Goal: Information Seeking & Learning: Learn about a topic

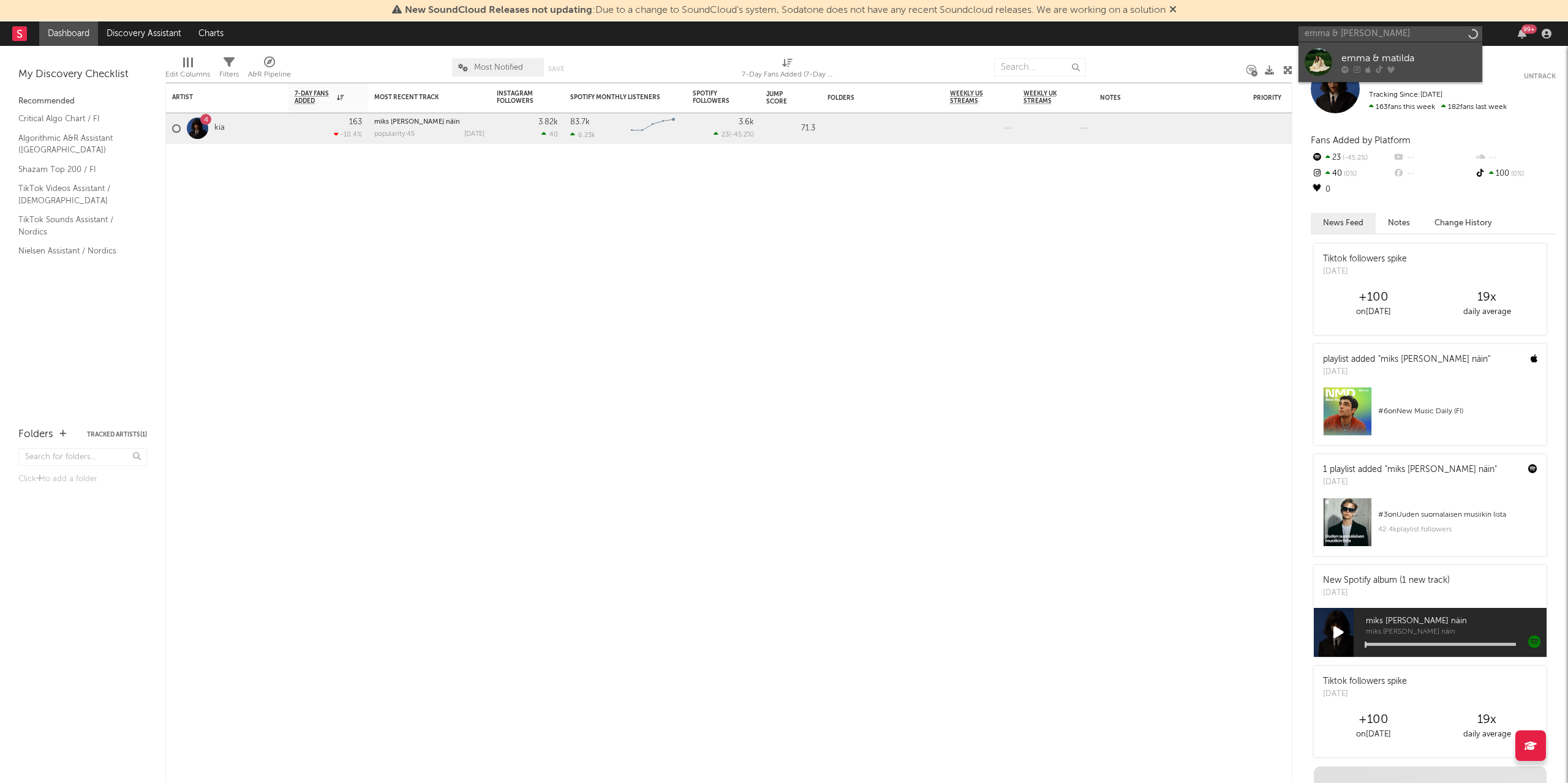
type input "emma & [PERSON_NAME]"
click at [1397, 54] on div "emma & matilda" at bounding box center [1409, 58] width 134 height 14
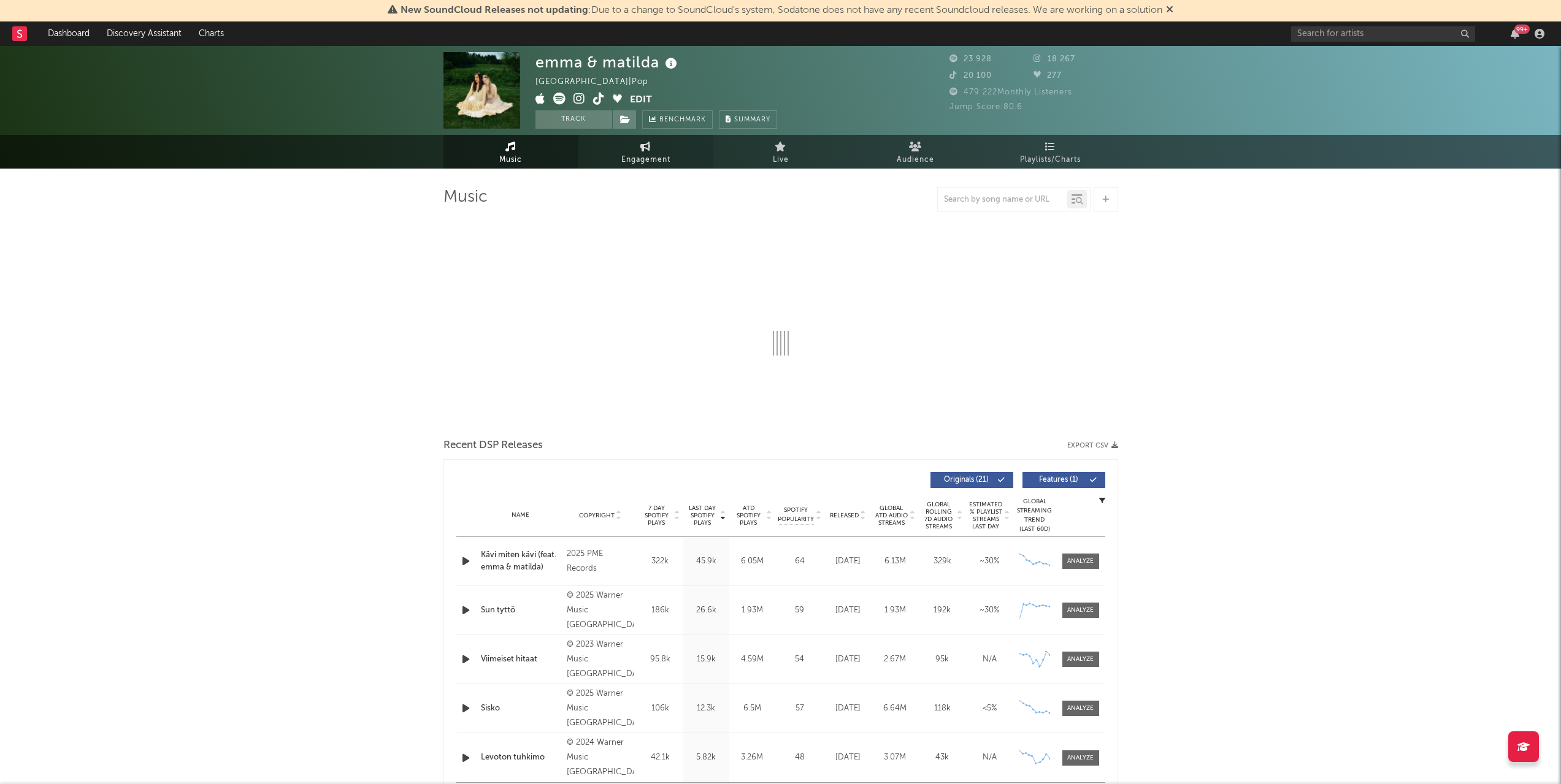
click at [669, 152] on link "Engagement" at bounding box center [646, 151] width 135 height 34
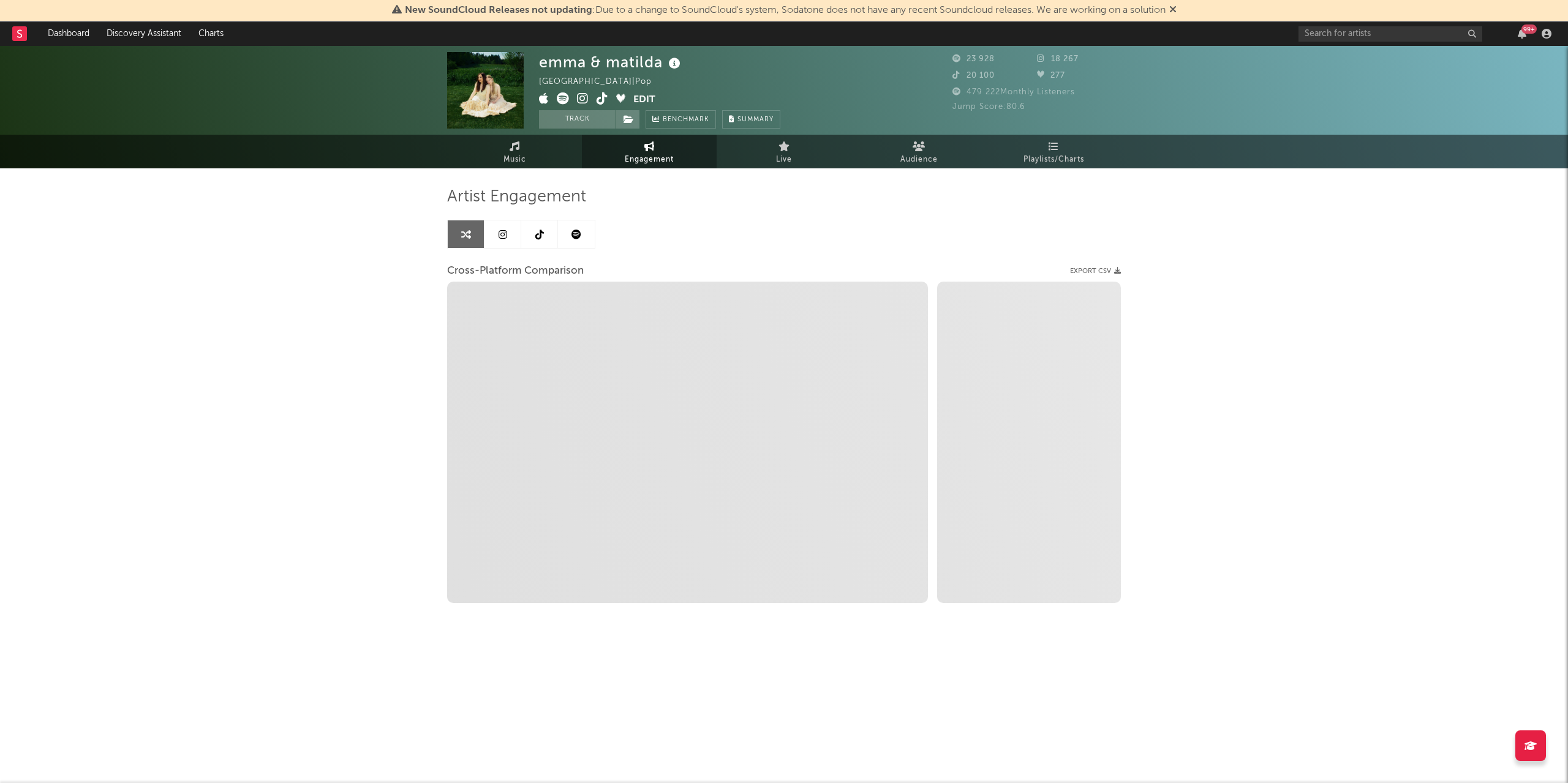
select select "1w"
click at [534, 238] on link at bounding box center [540, 234] width 37 height 27
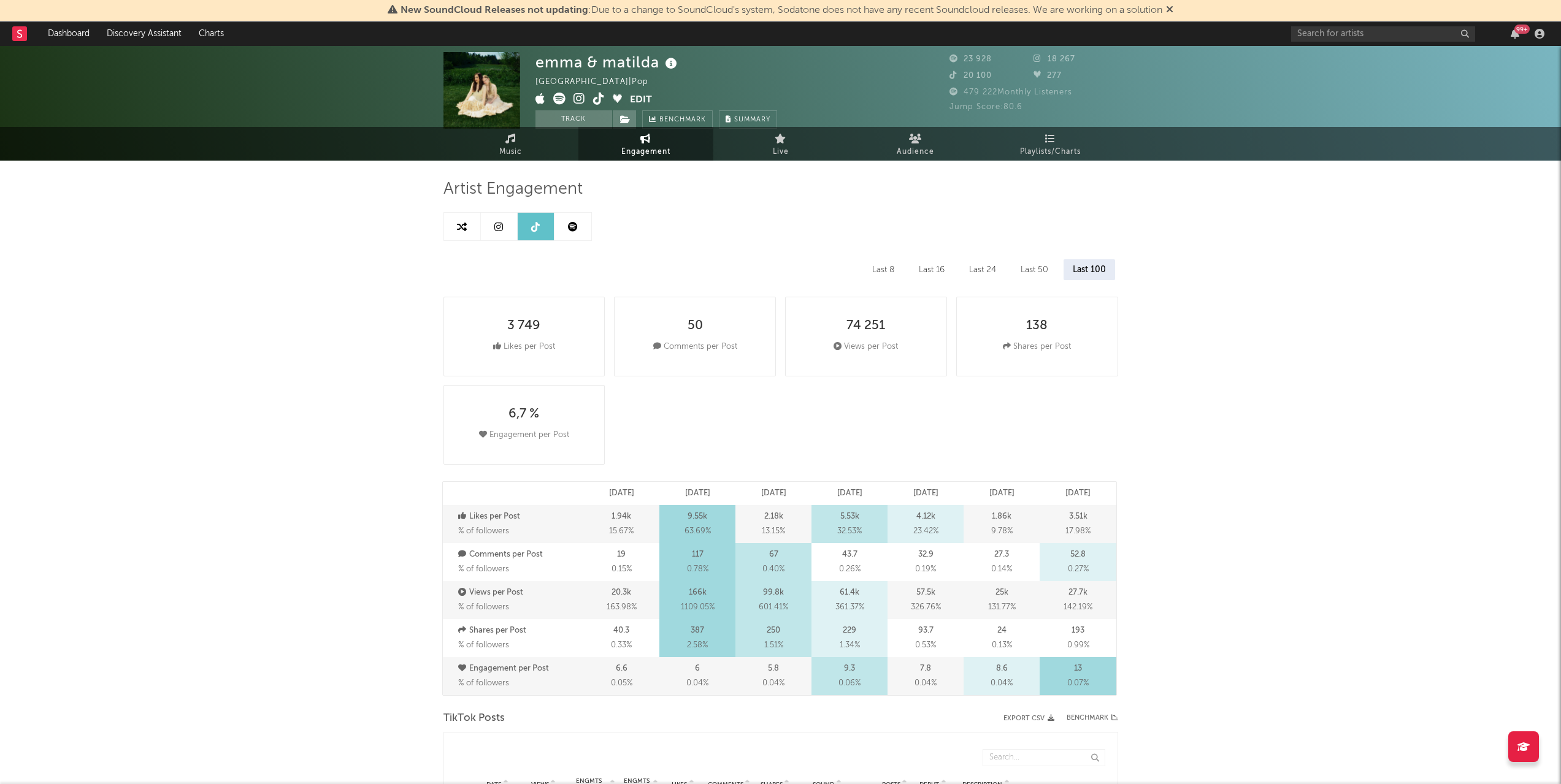
select select "6m"
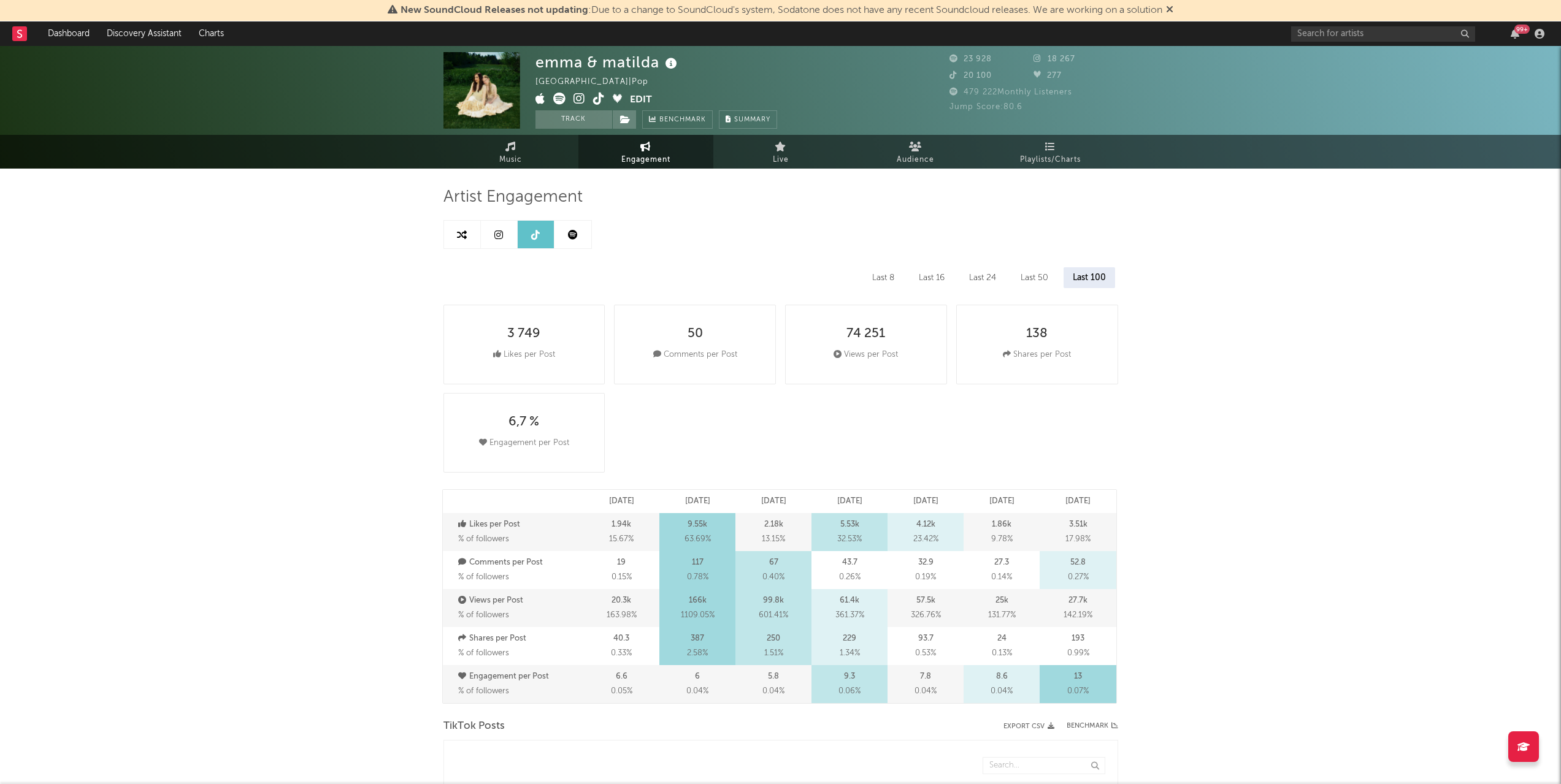
click at [447, 226] on link at bounding box center [463, 235] width 37 height 27
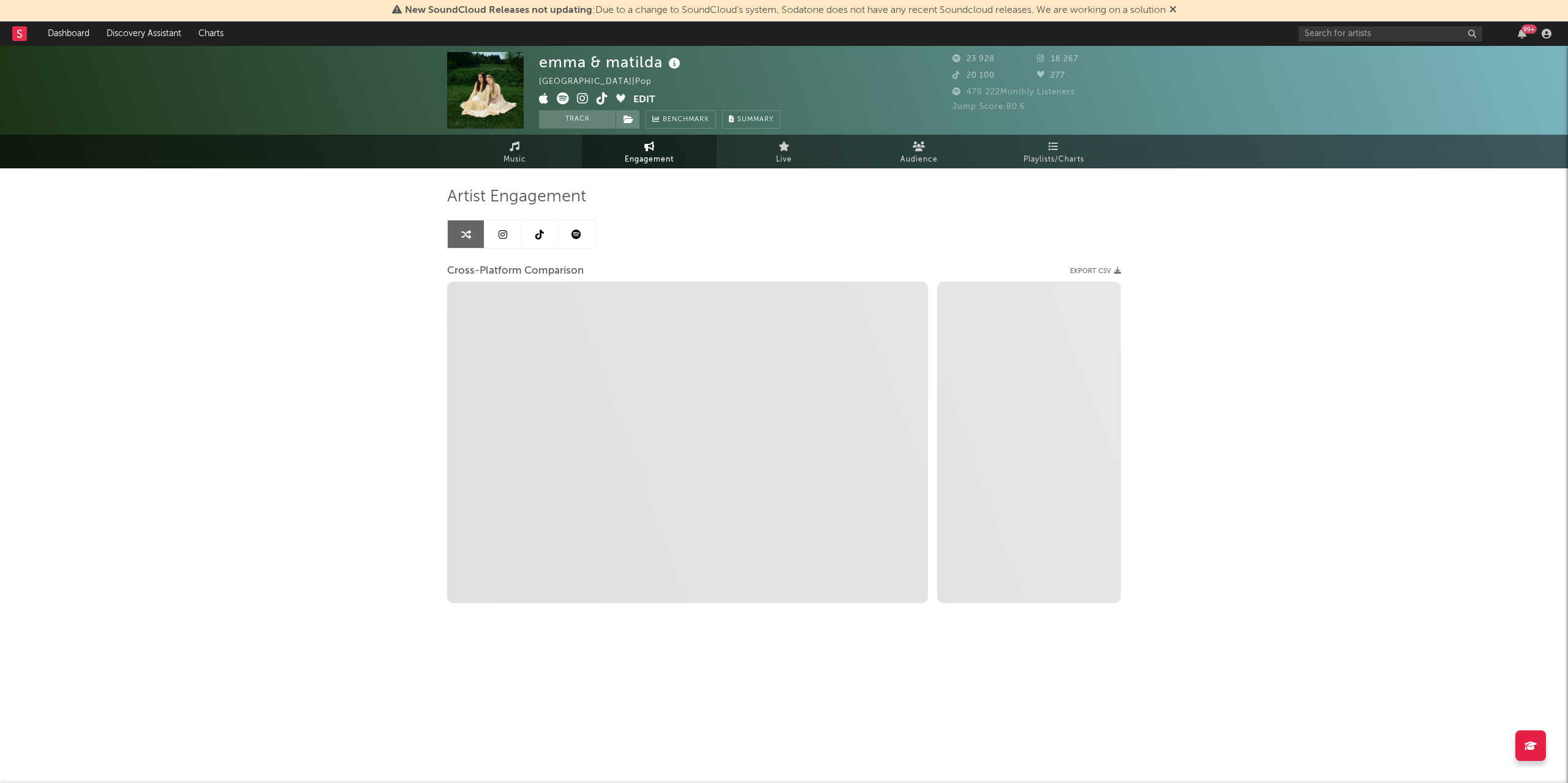
select select "1m"
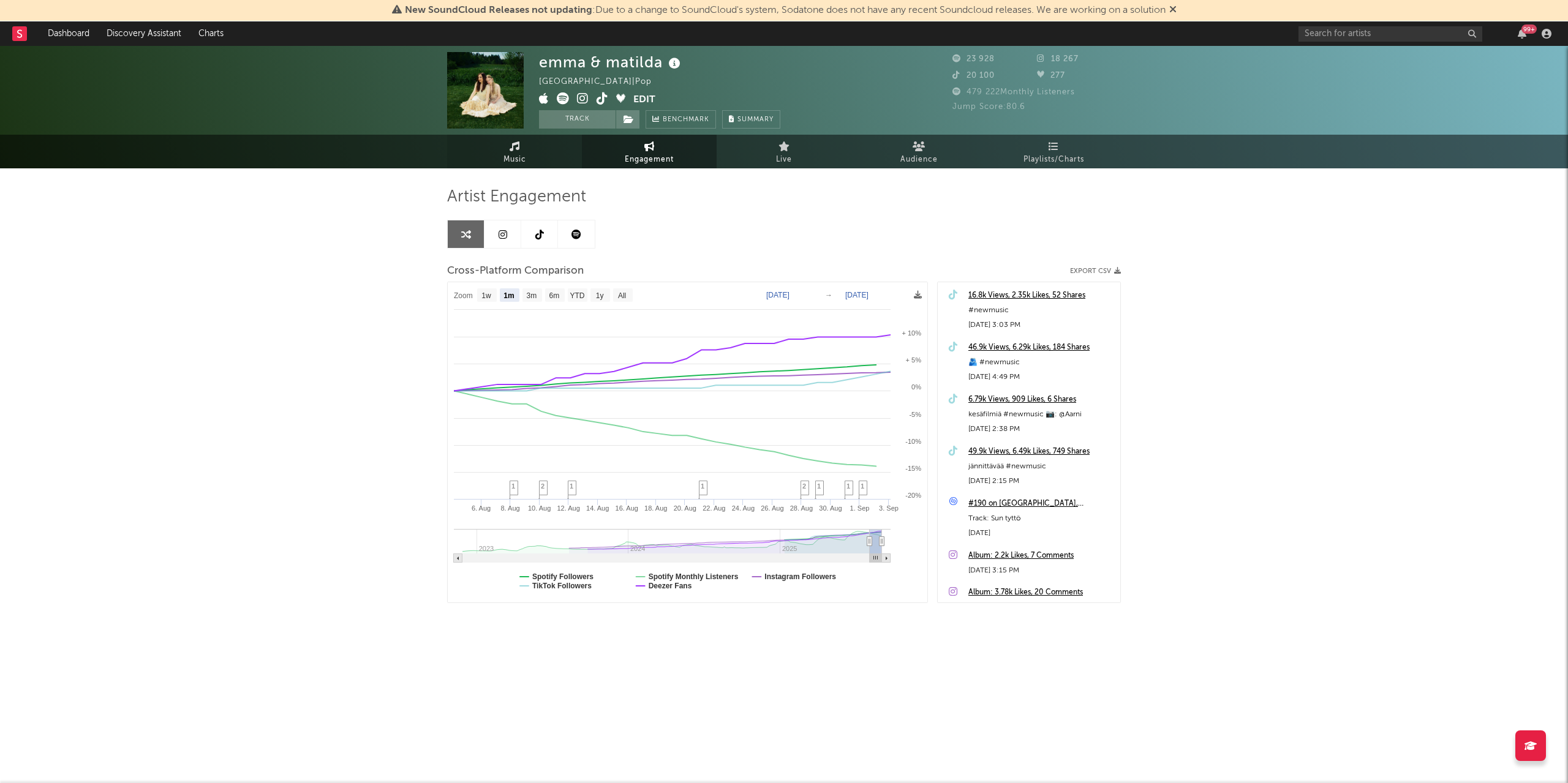
click at [536, 156] on link "Music" at bounding box center [514, 151] width 134 height 34
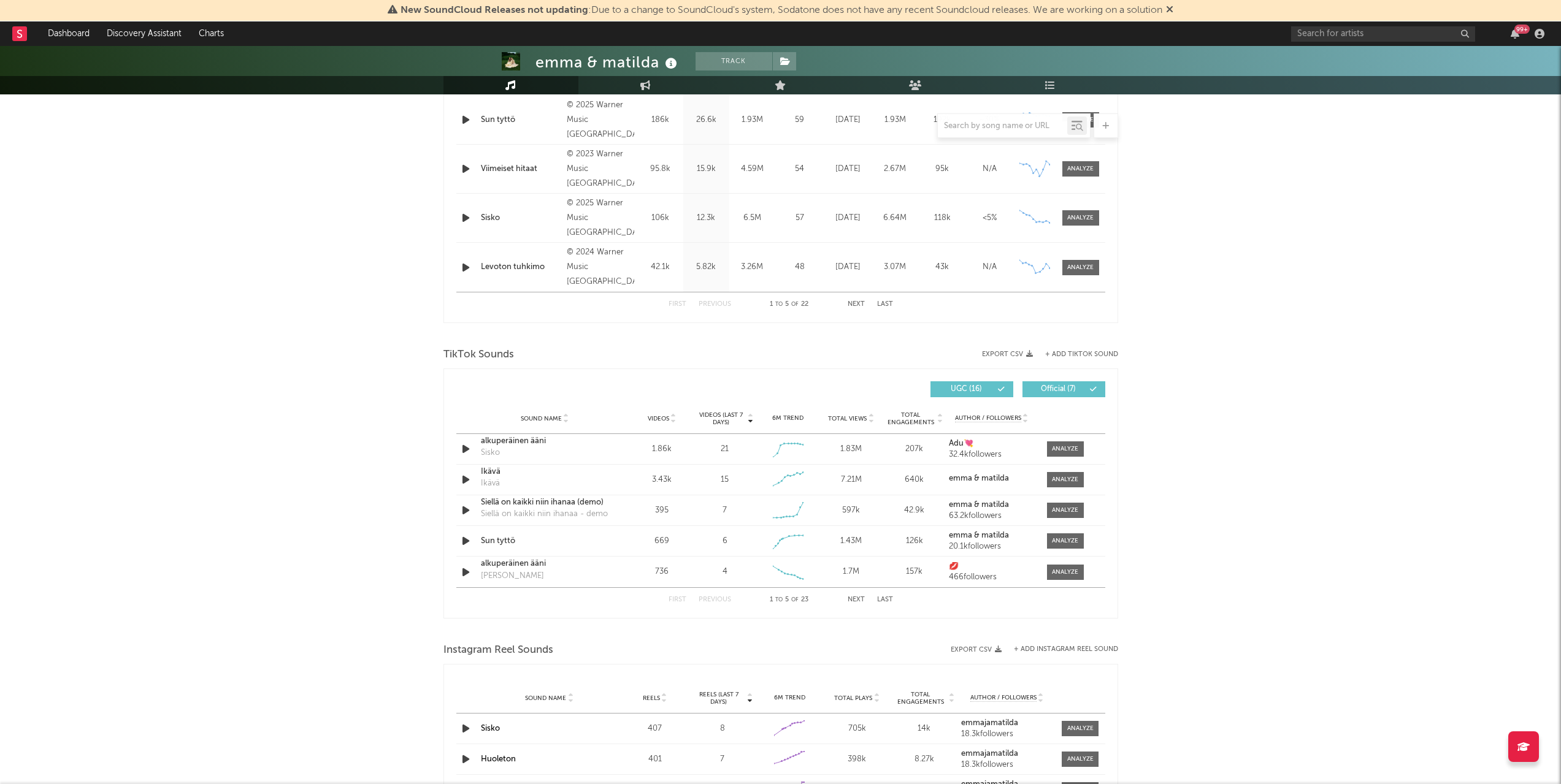
scroll to position [649, 0]
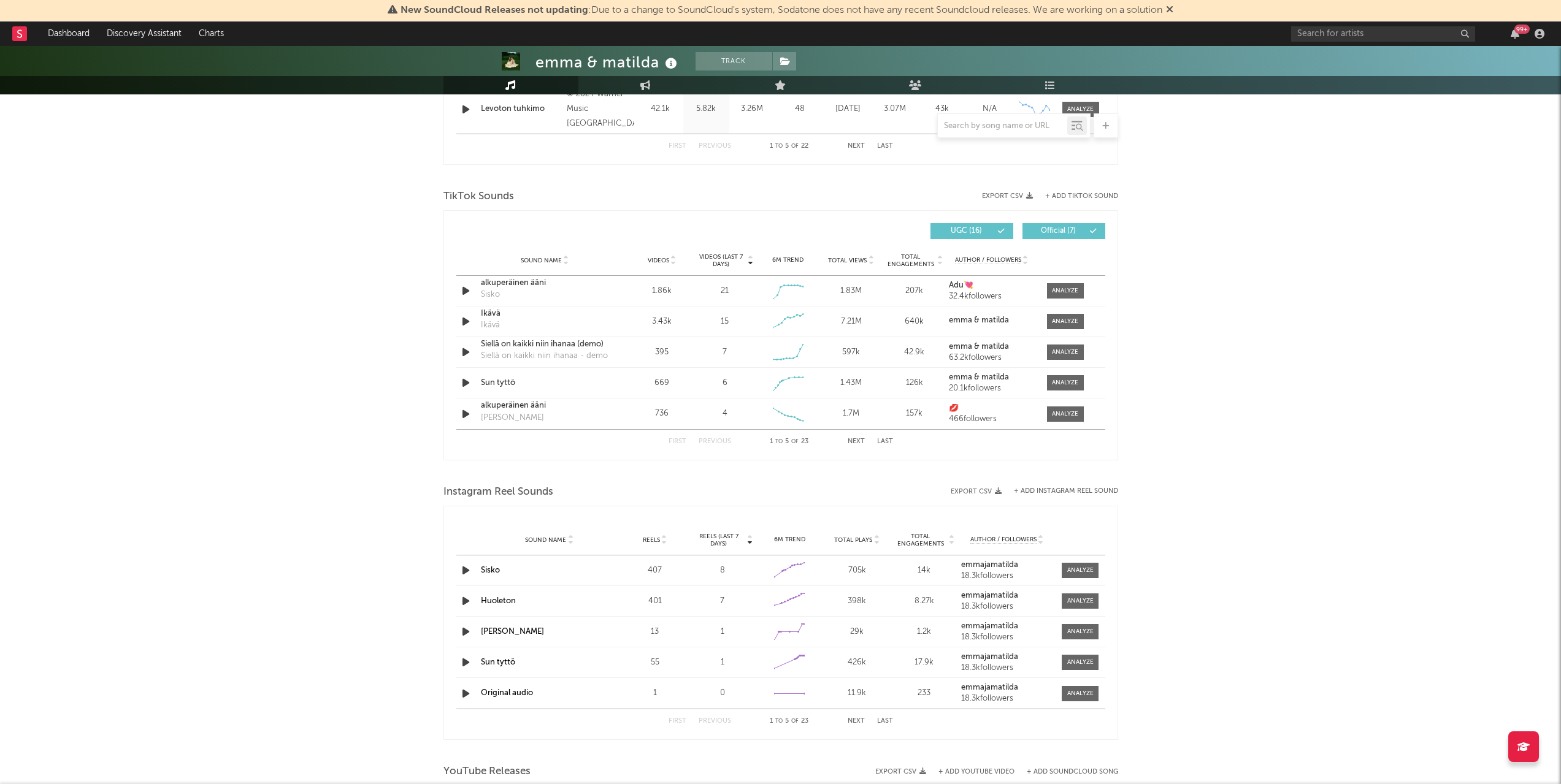
select select "6m"
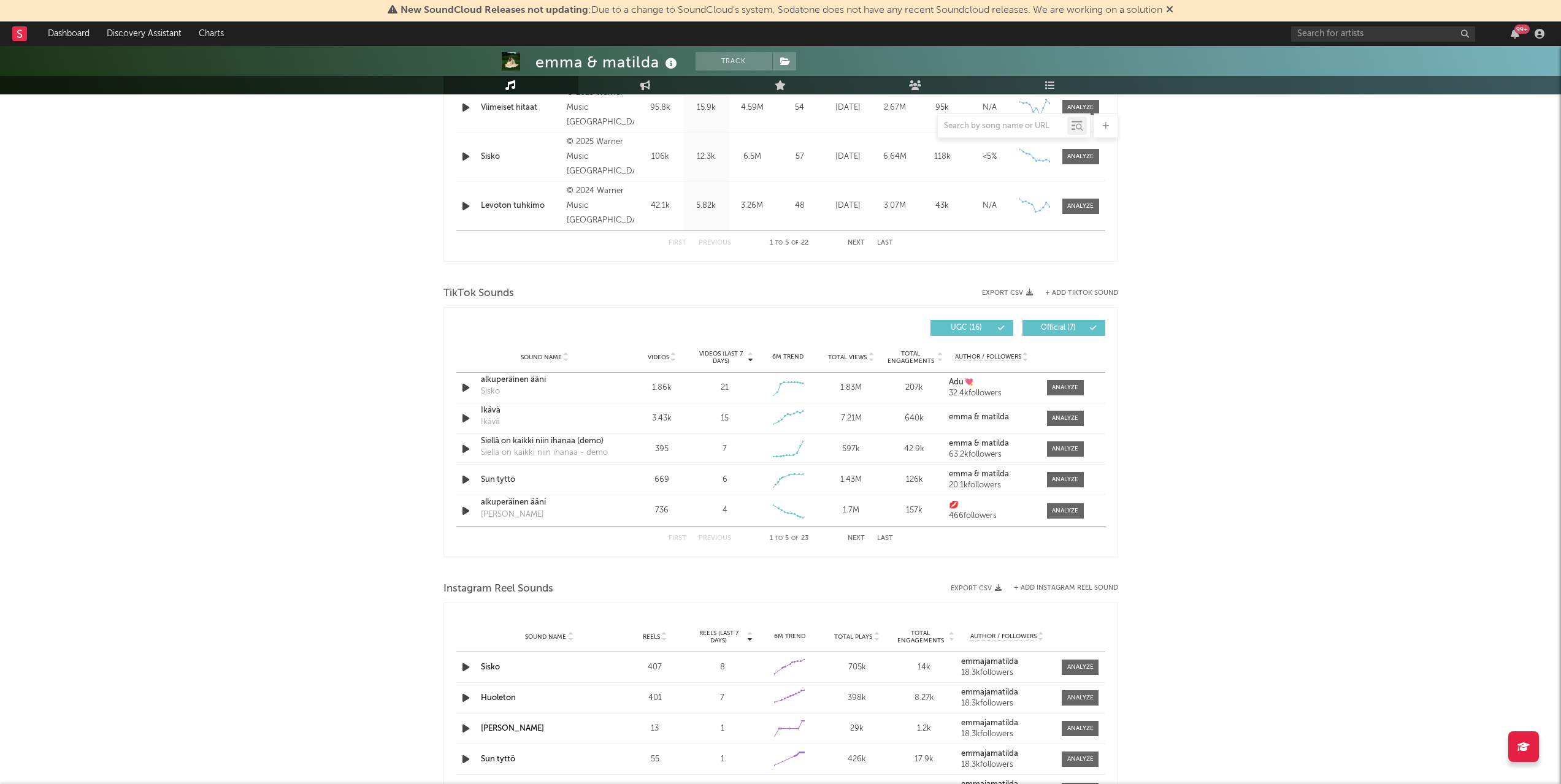
click at [856, 538] on button "Next" at bounding box center [856, 539] width 17 height 7
drag, startPoint x: 685, startPoint y: 538, endPoint x: 676, endPoint y: 528, distance: 13.5
click at [680, 531] on div "First Previous 16 to 20 of 23 Next Last" at bounding box center [780, 538] width 225 height 24
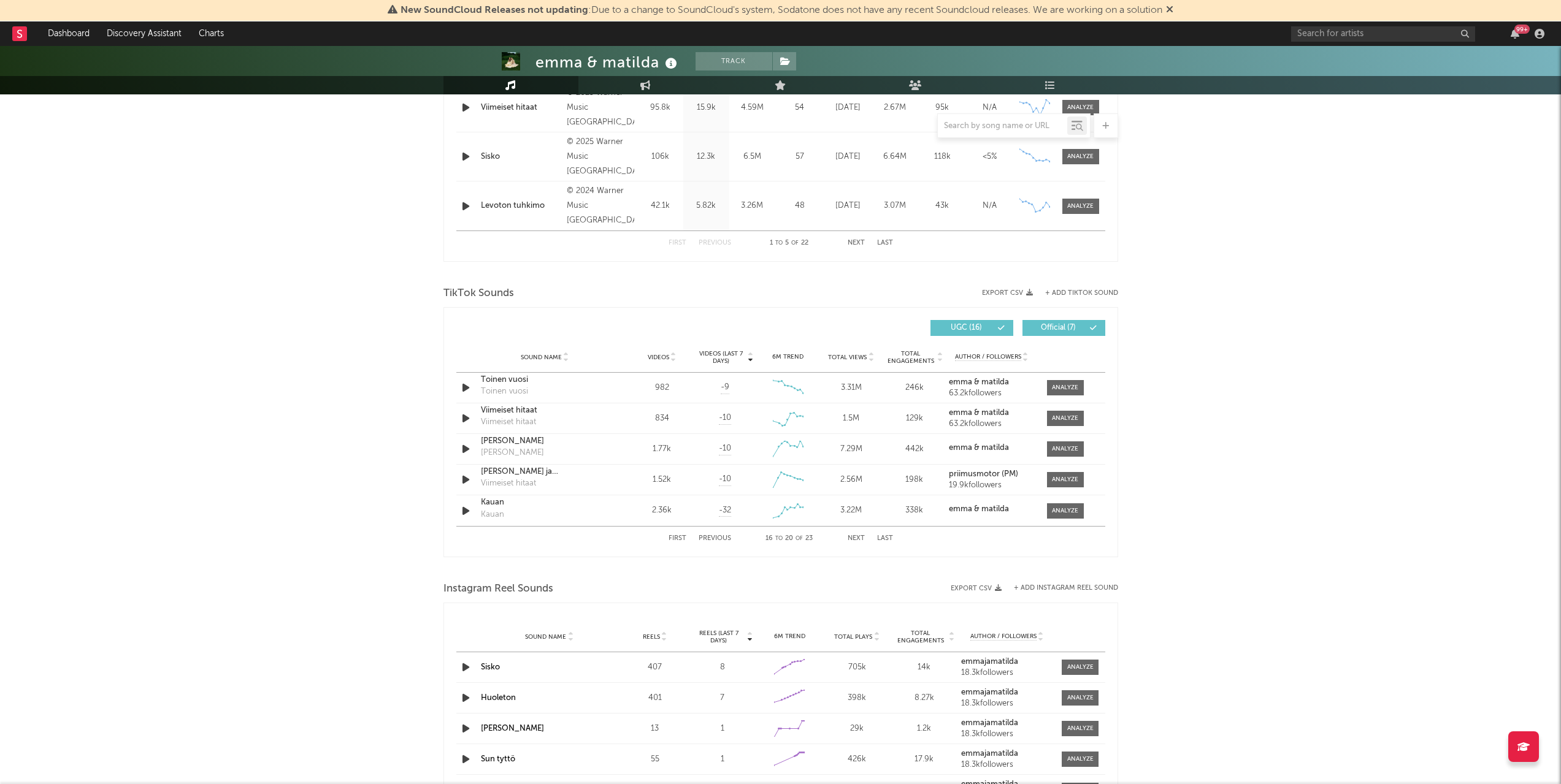
click at [679, 531] on div "First Previous 16 to 20 of 23 Next Last" at bounding box center [780, 538] width 225 height 24
click at [684, 534] on div "First Previous 16 to 20 of 23 Next Last" at bounding box center [780, 538] width 225 height 24
click at [681, 541] on button "First" at bounding box center [677, 539] width 18 height 7
click at [751, 353] on icon at bounding box center [750, 355] width 6 height 5
click at [1071, 382] on span at bounding box center [1066, 388] width 37 height 15
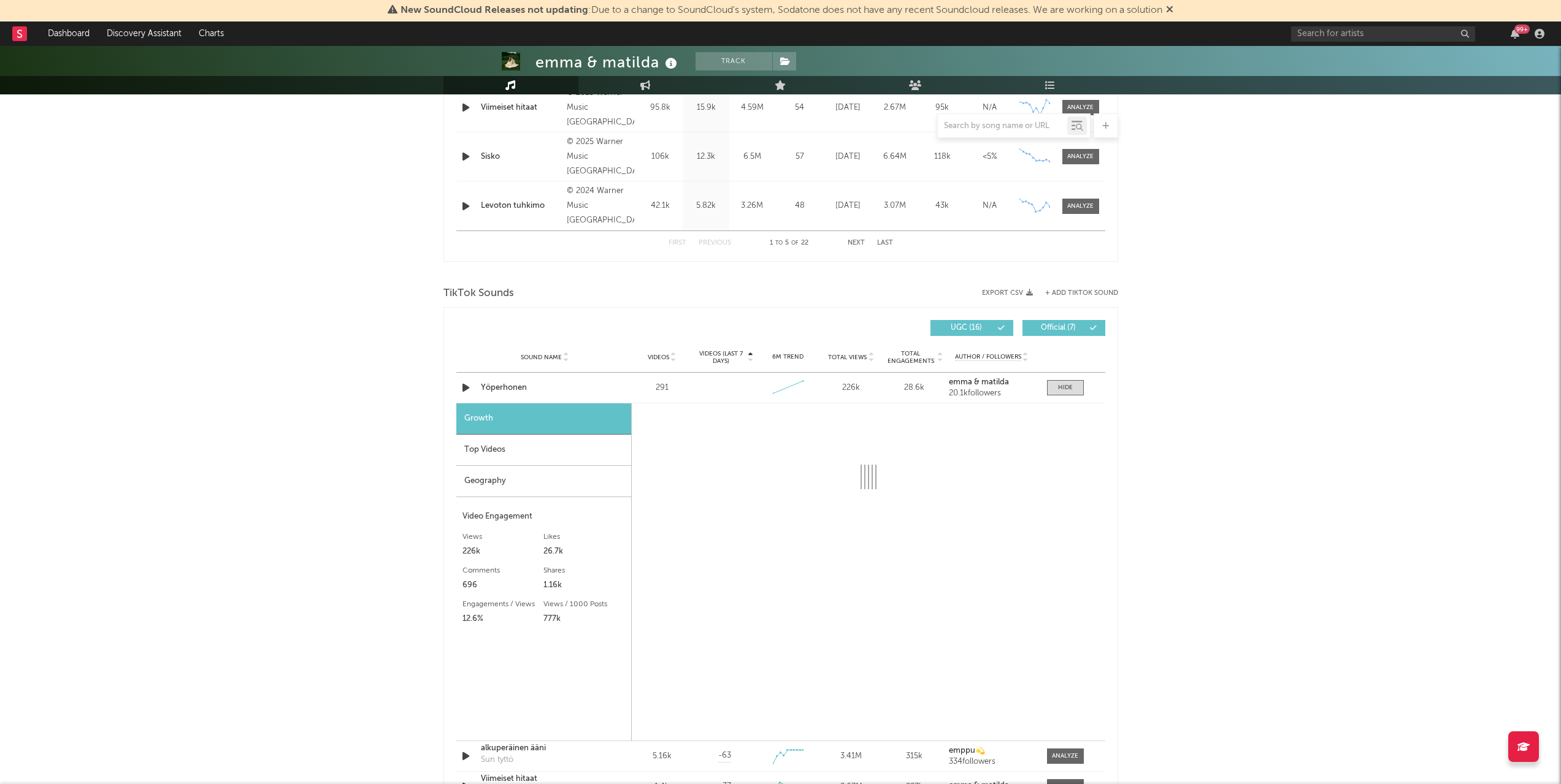
select select "1w"
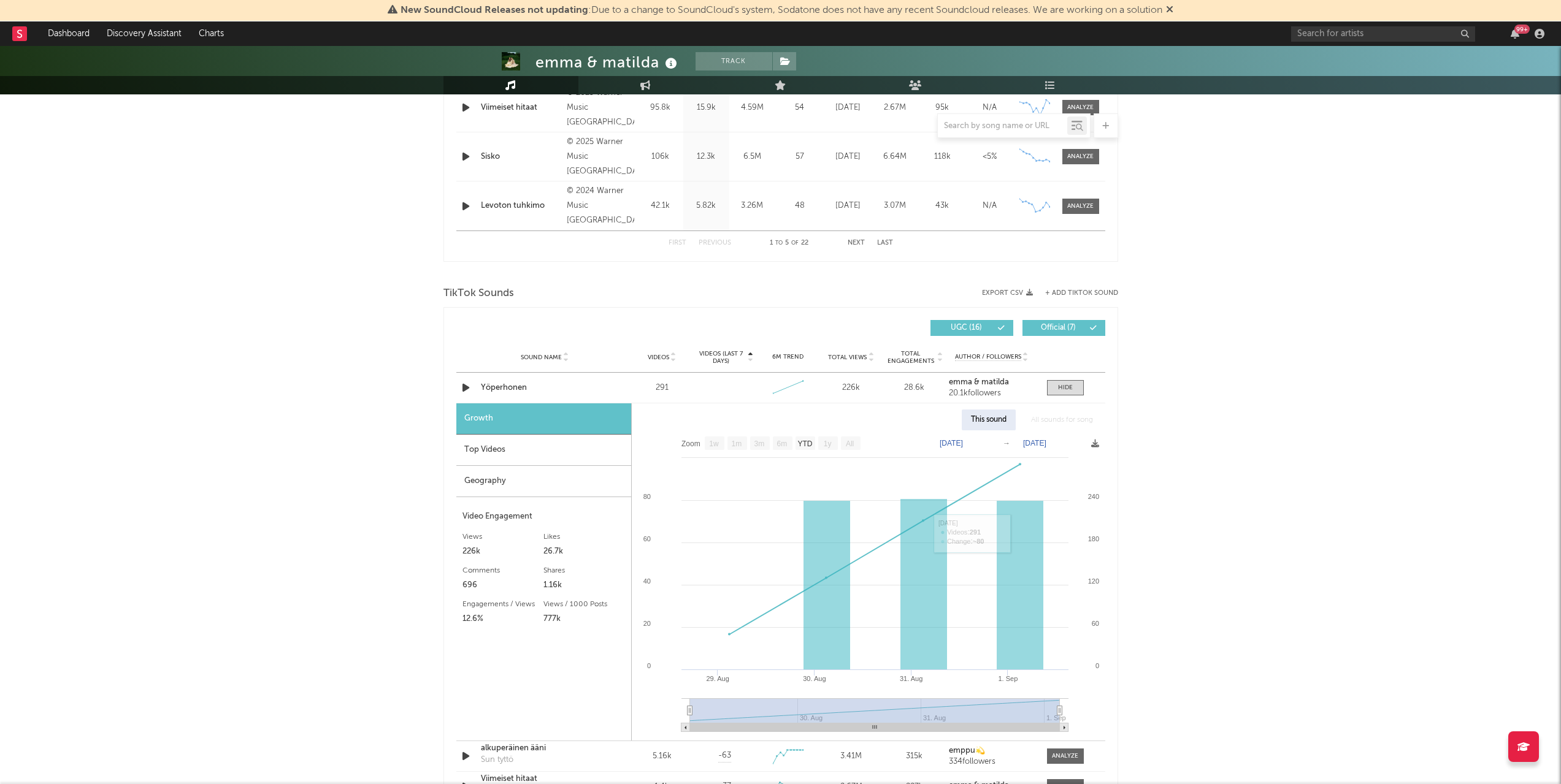
click at [1384, 646] on div "[PERSON_NAME] & [PERSON_NAME] Track Finland | Pop Edit Track Benchmark Summary …" at bounding box center [780, 474] width 1561 height 2154
